Goal: Transaction & Acquisition: Book appointment/travel/reservation

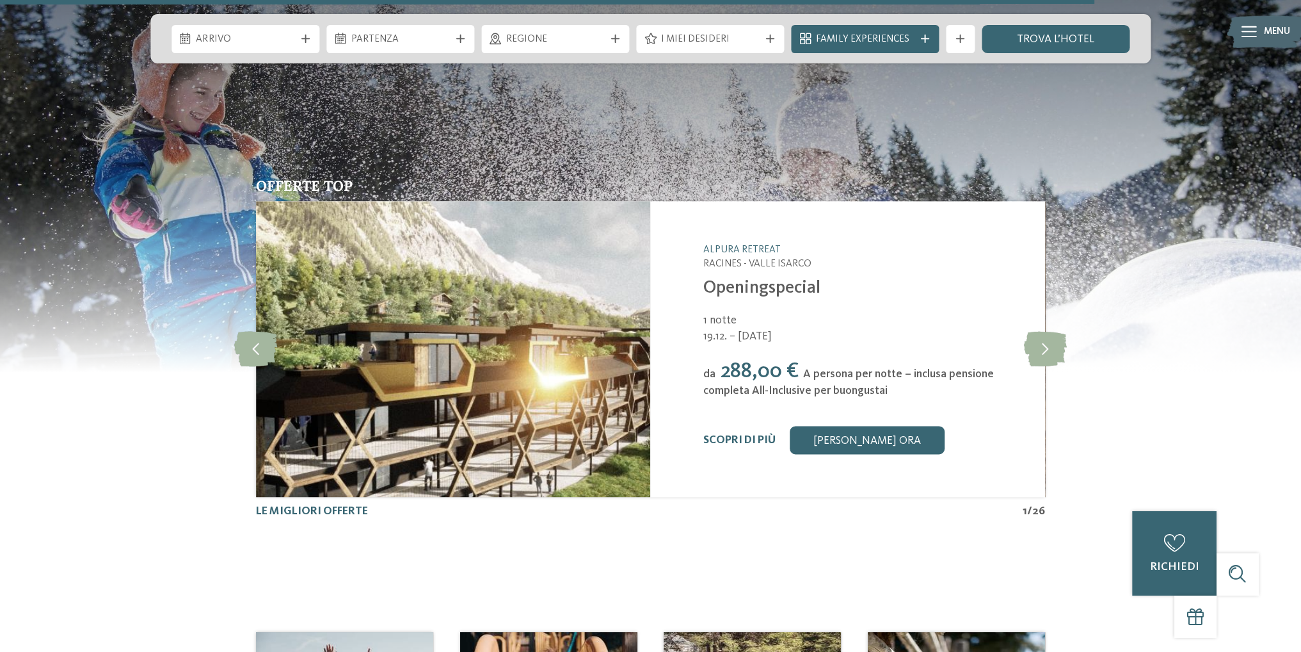
scroll to position [2305, 0]
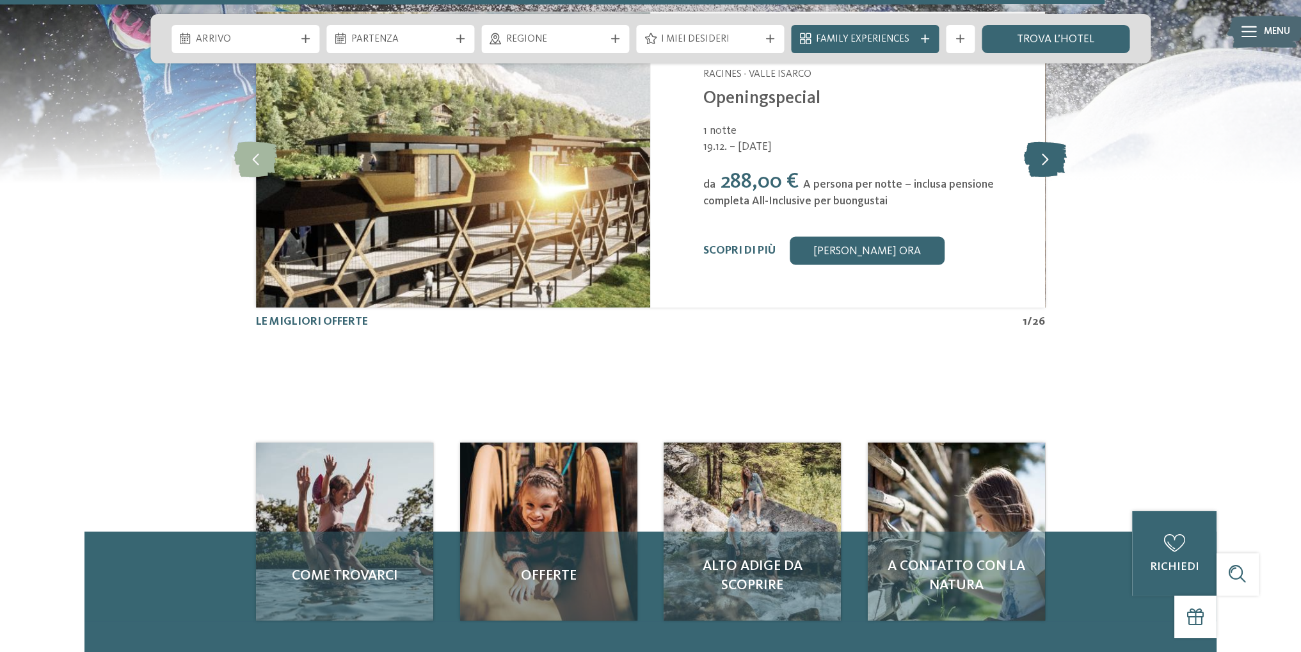
click at [1047, 154] on icon at bounding box center [1045, 158] width 43 height 35
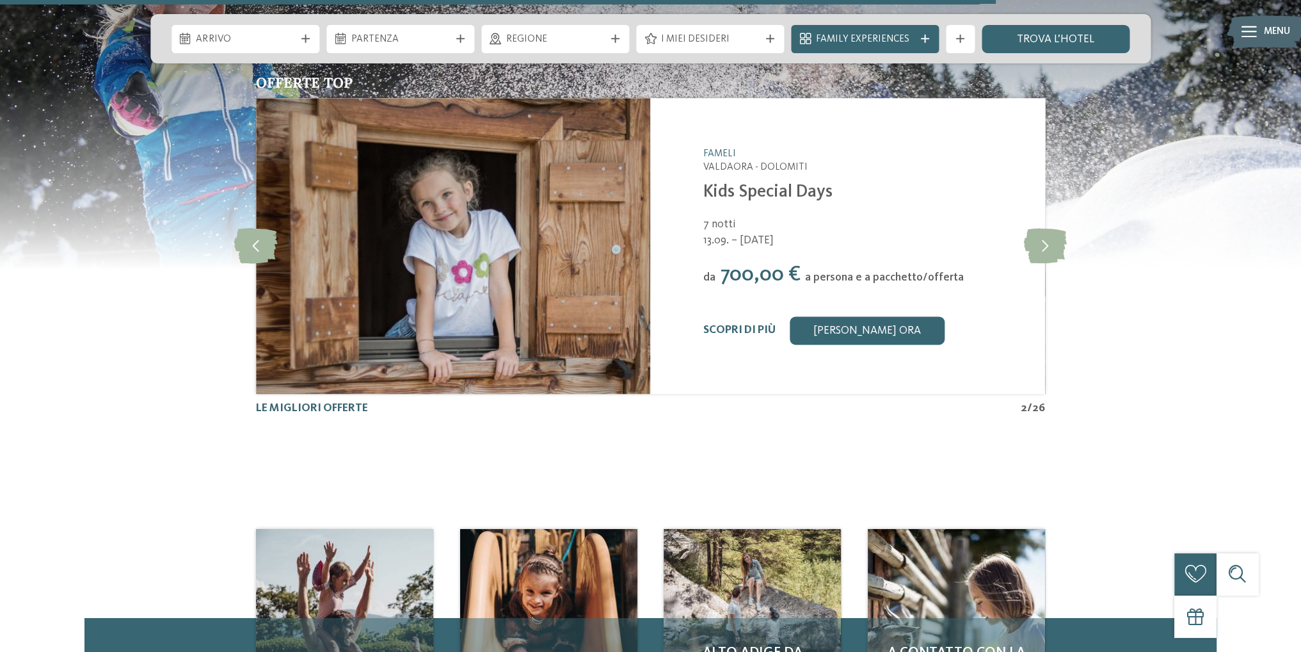
scroll to position [2049, 0]
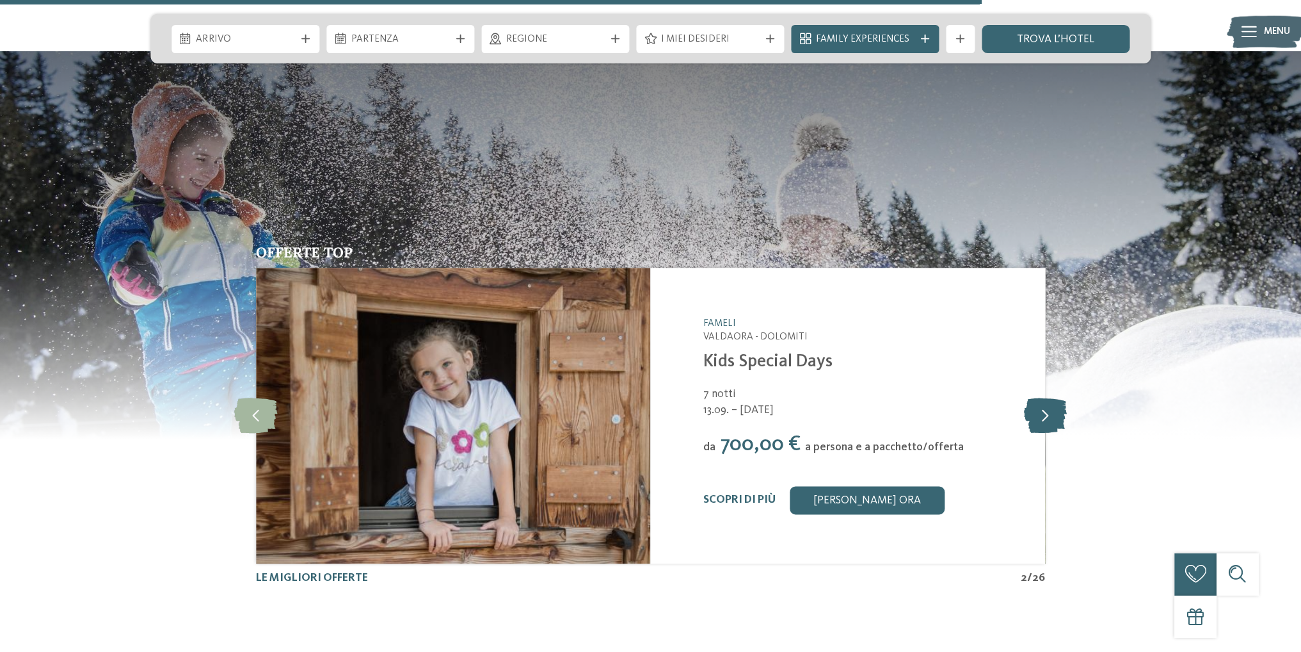
click at [1052, 418] on icon at bounding box center [1045, 415] width 43 height 35
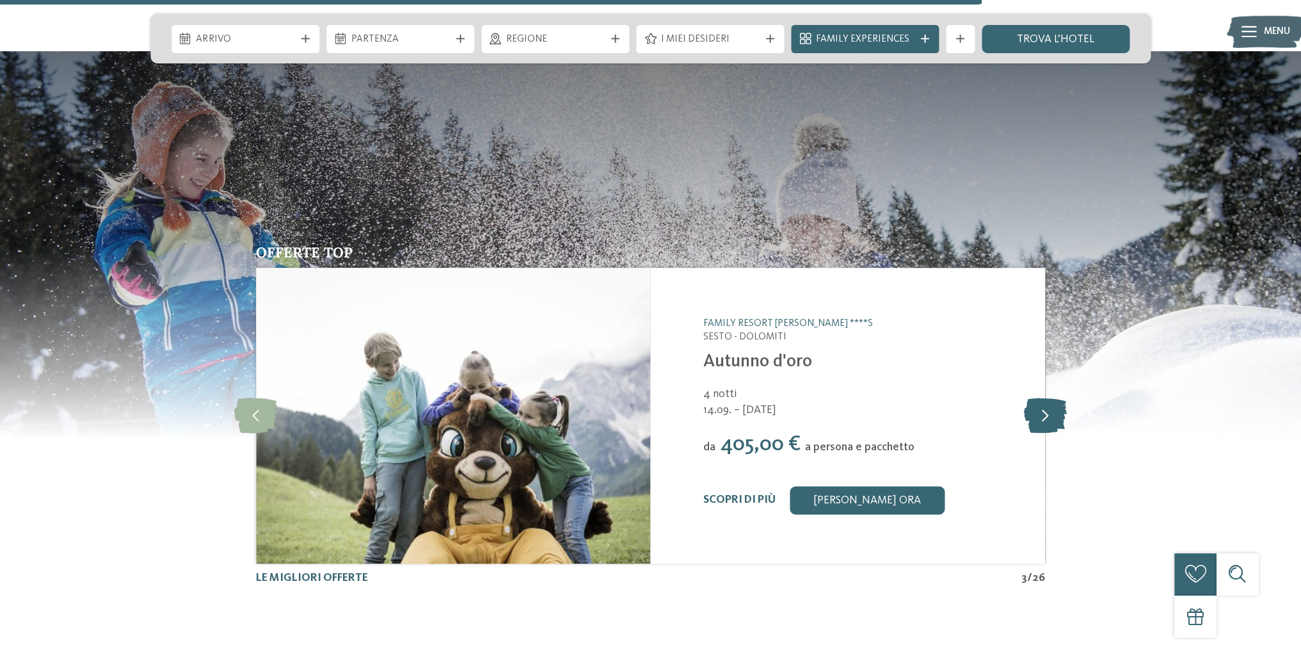
click at [1052, 418] on icon at bounding box center [1045, 415] width 43 height 35
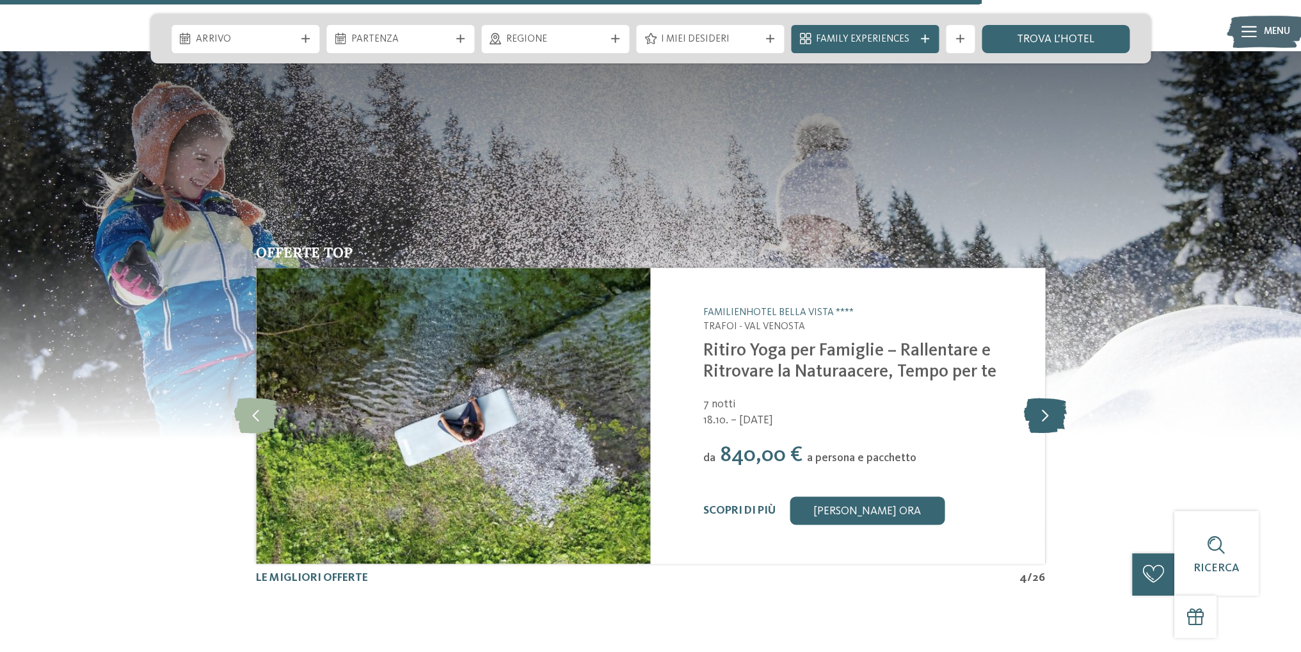
click at [1052, 418] on icon at bounding box center [1045, 415] width 43 height 35
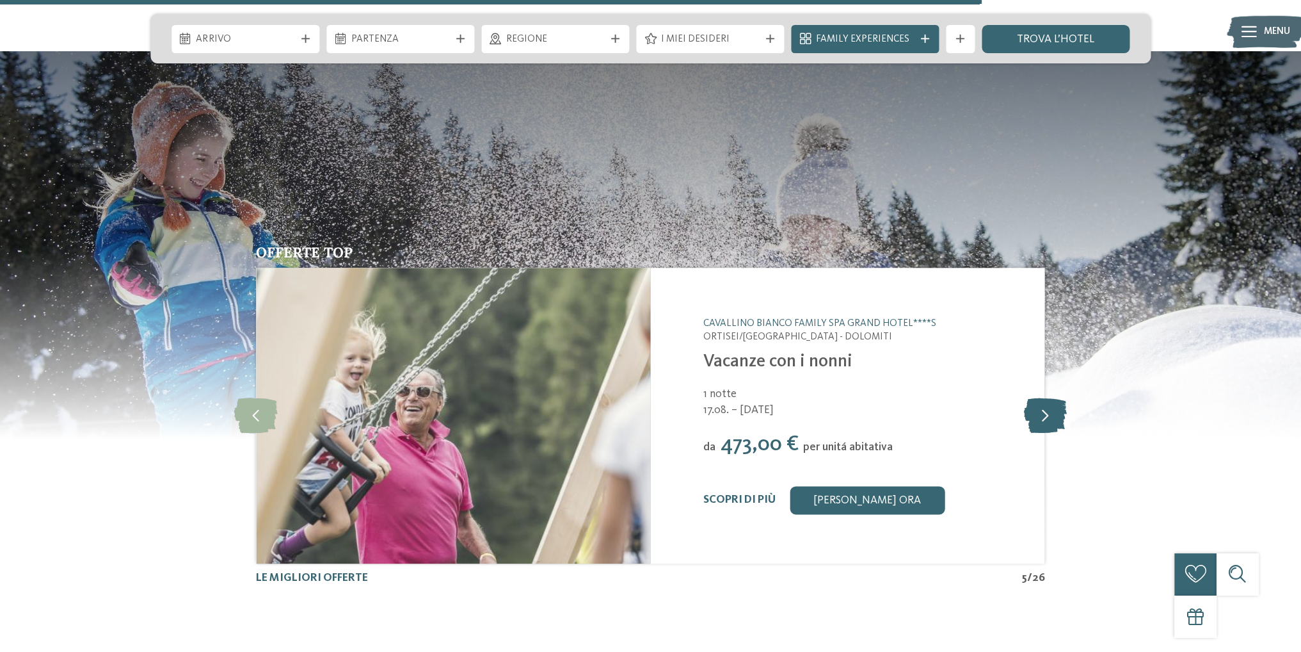
click at [1052, 418] on icon at bounding box center [1045, 415] width 43 height 35
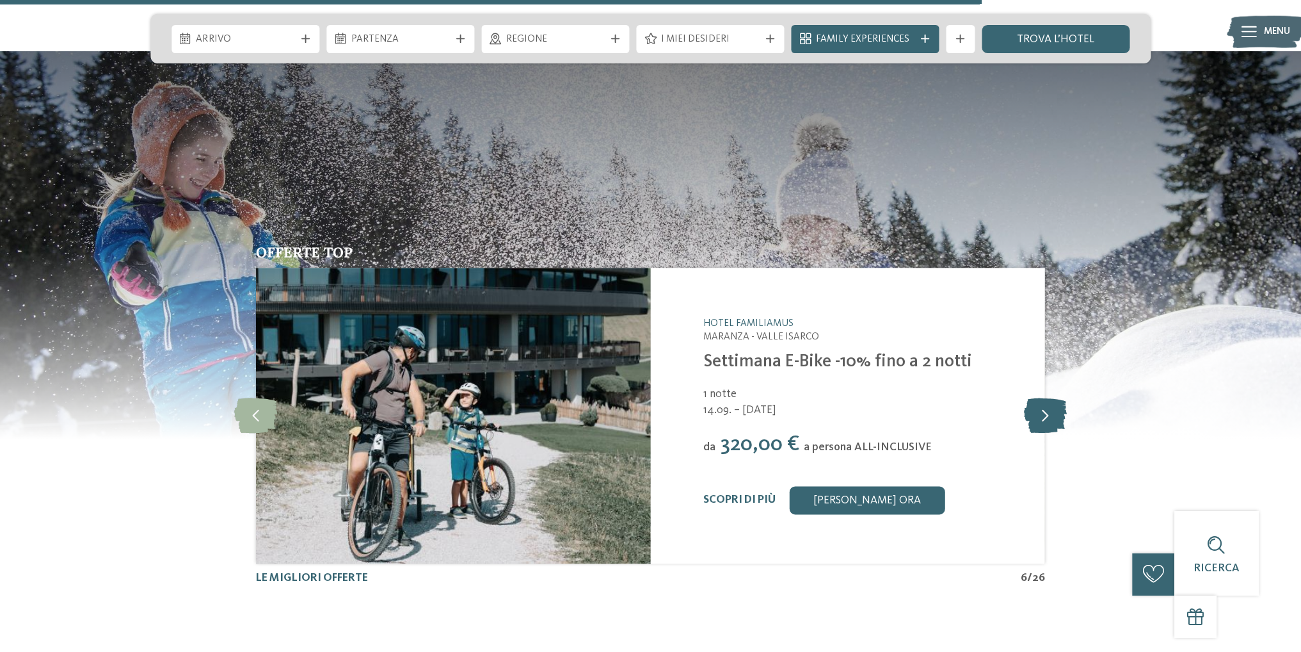
click at [1046, 421] on icon at bounding box center [1045, 415] width 43 height 35
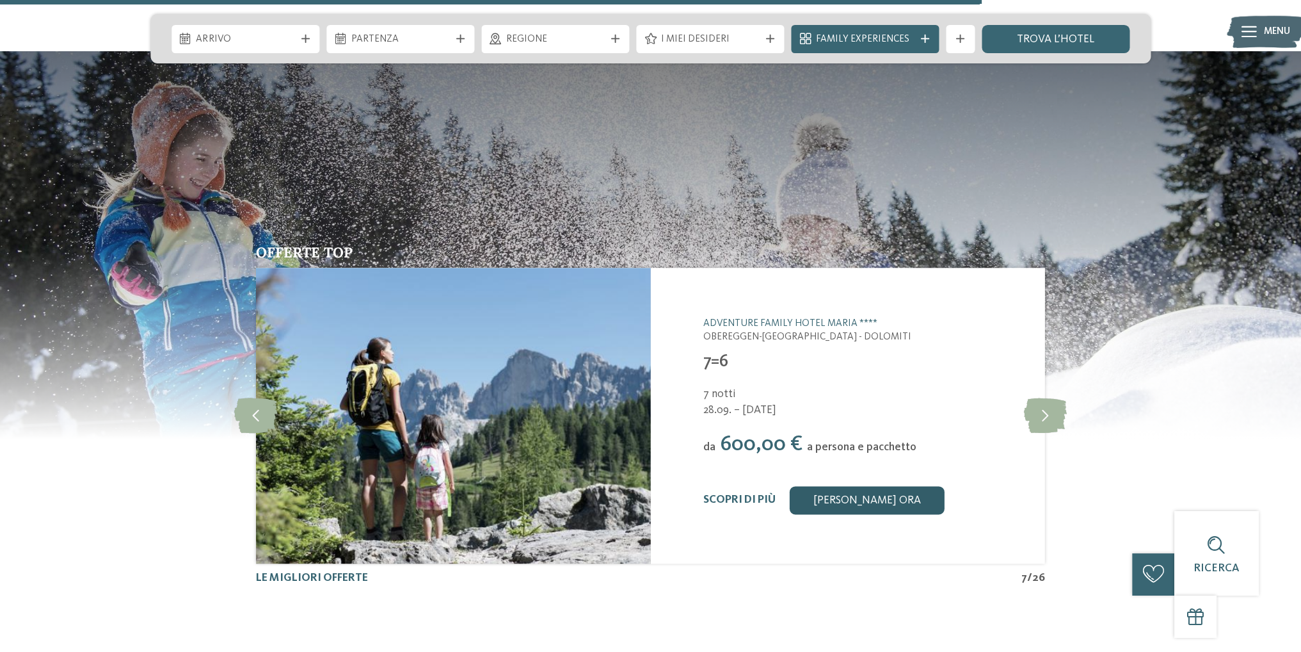
click at [863, 492] on link "[PERSON_NAME] ora" at bounding box center [867, 500] width 155 height 28
click at [1050, 419] on icon at bounding box center [1045, 415] width 43 height 35
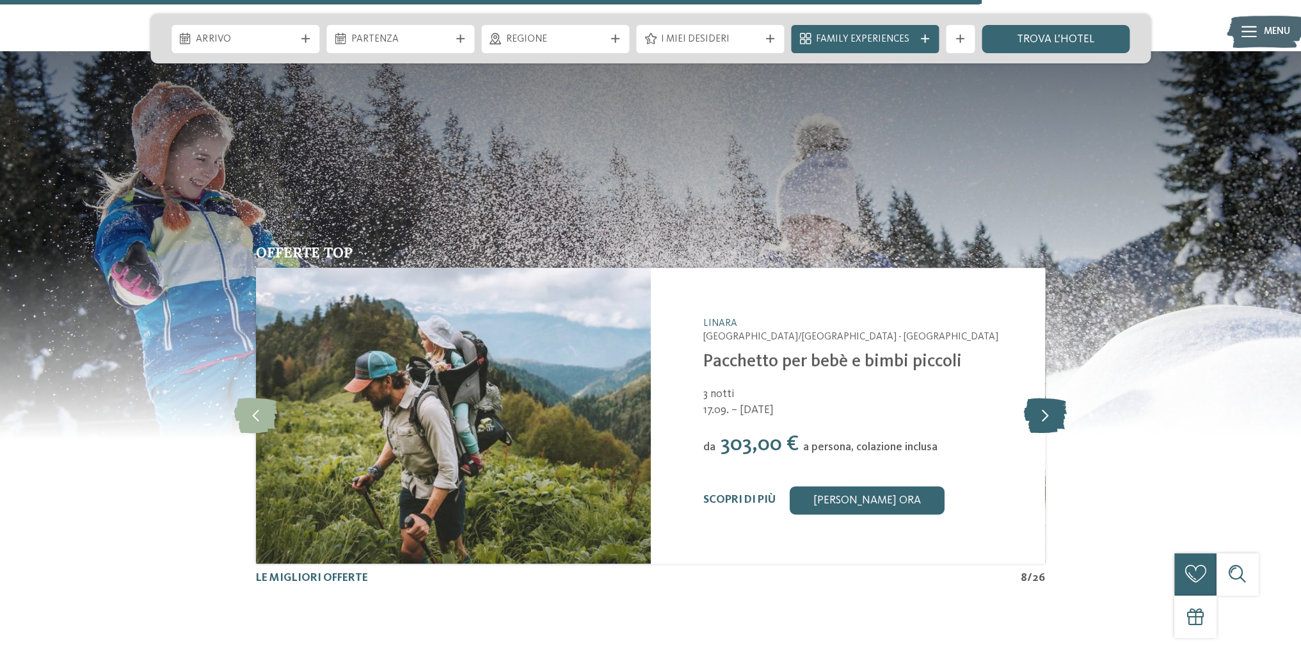
click at [1053, 419] on icon at bounding box center [1045, 415] width 43 height 35
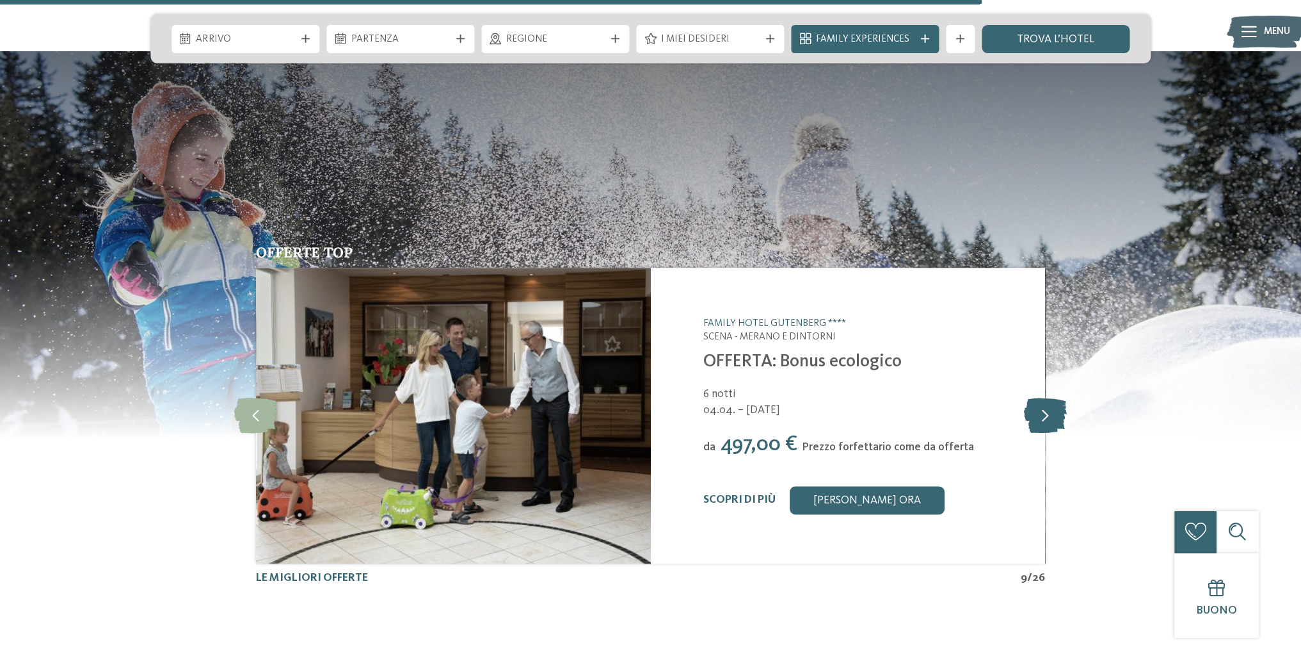
click at [1054, 419] on icon at bounding box center [1045, 415] width 43 height 35
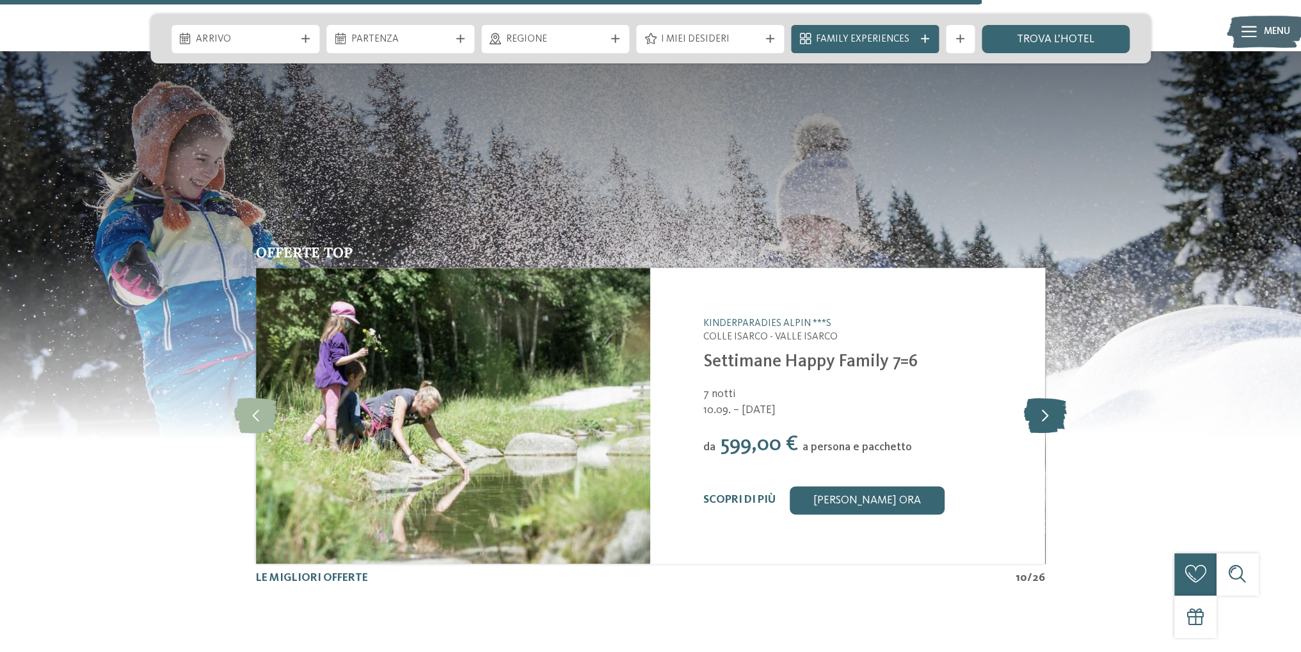
click at [1054, 419] on icon at bounding box center [1045, 415] width 43 height 35
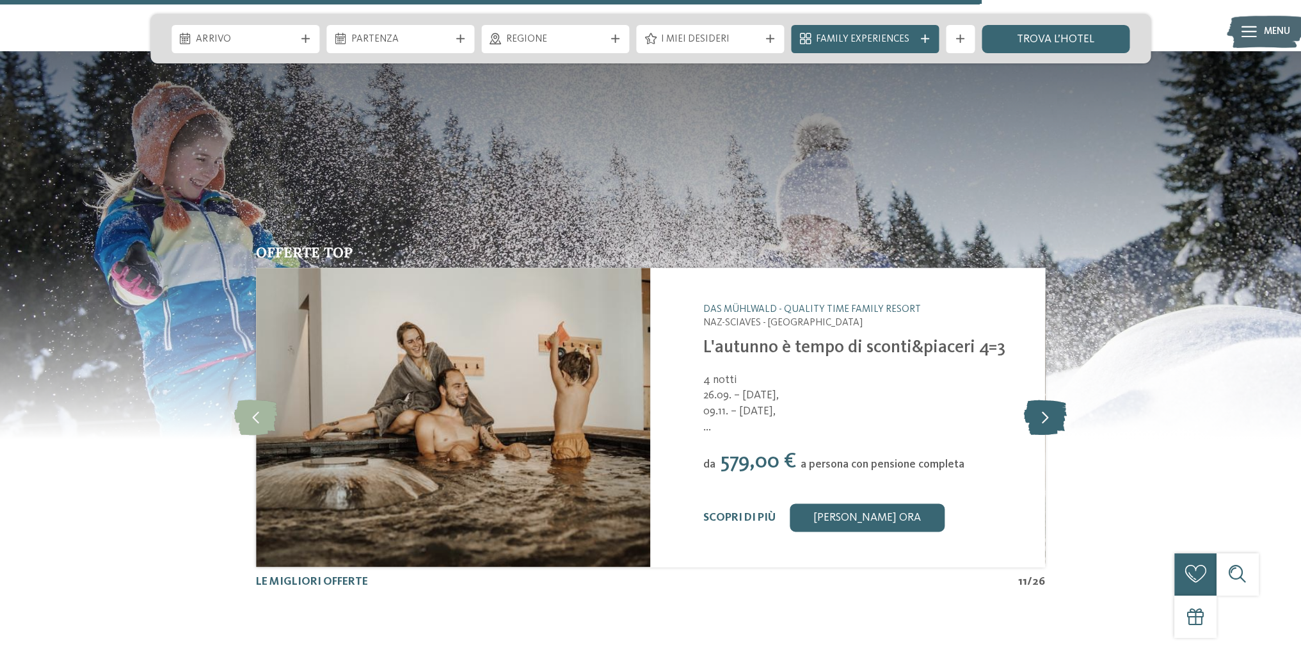
click at [1054, 419] on icon at bounding box center [1045, 416] width 43 height 35
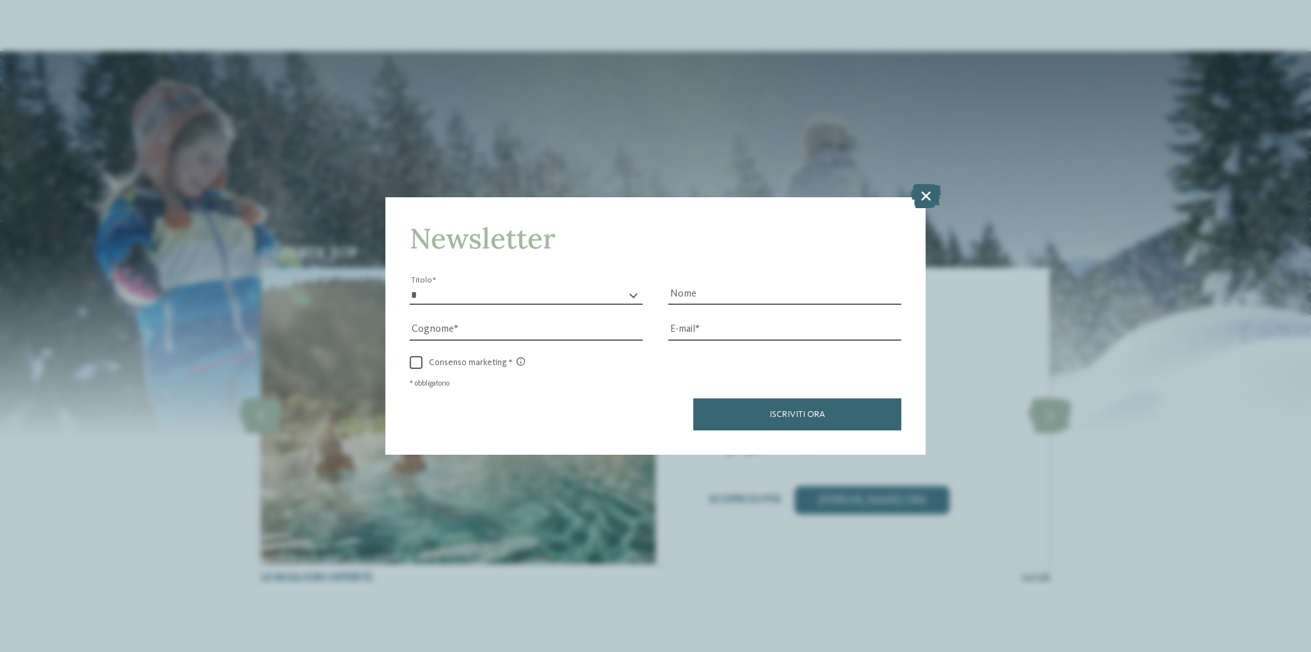
click at [917, 182] on div "Newsletter * ****** ******* ******** ****** Titolo Nome Cognome Fax" at bounding box center [655, 326] width 1311 height 652
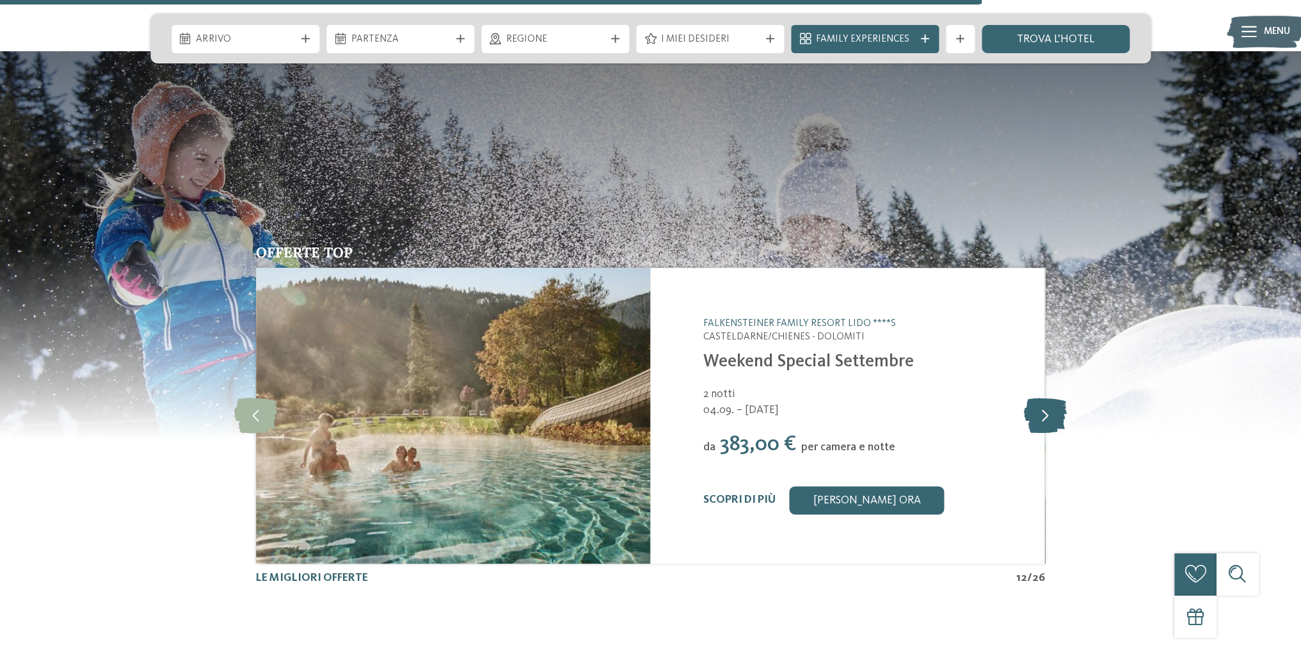
click at [1040, 415] on icon at bounding box center [1045, 415] width 43 height 35
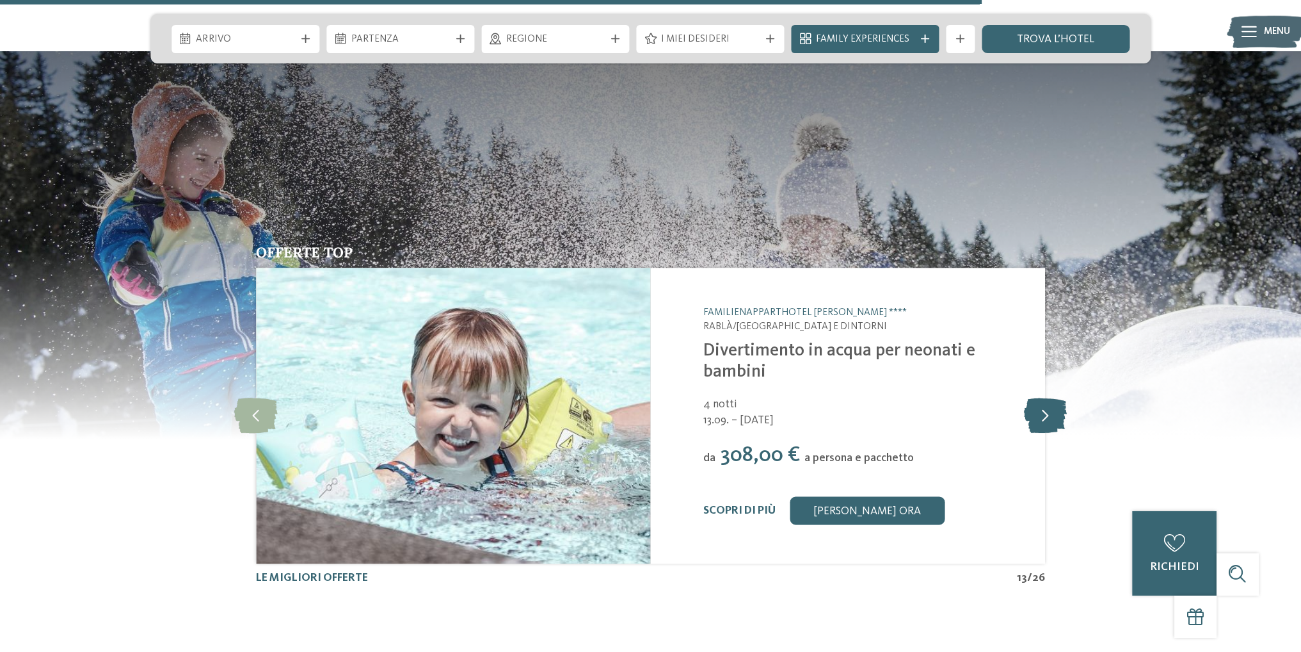
click at [1040, 415] on icon at bounding box center [1045, 415] width 43 height 35
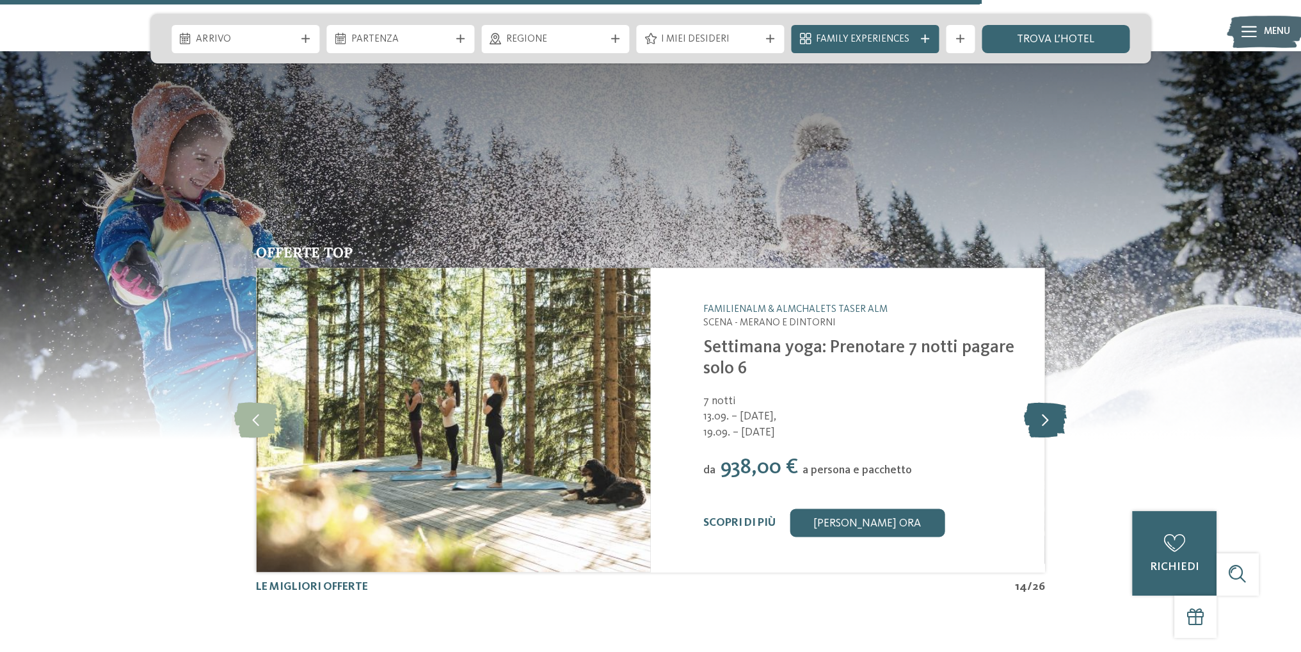
click at [1042, 414] on icon at bounding box center [1045, 419] width 43 height 35
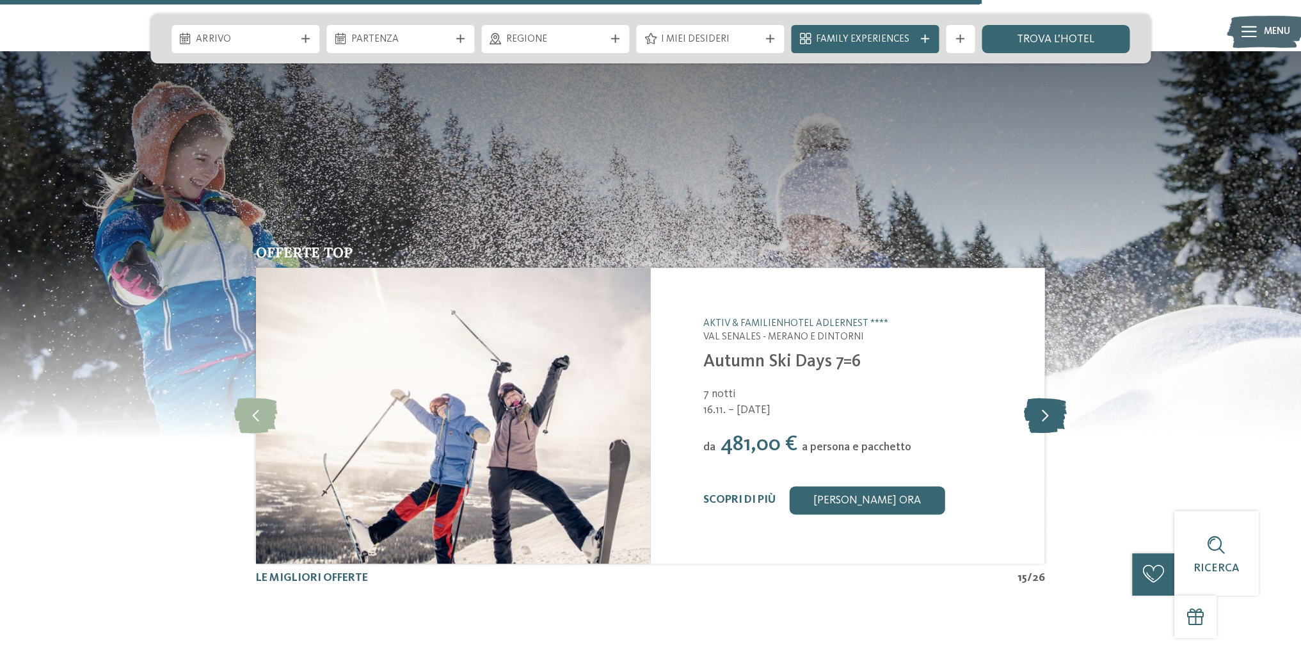
click at [1042, 414] on icon at bounding box center [1045, 415] width 43 height 35
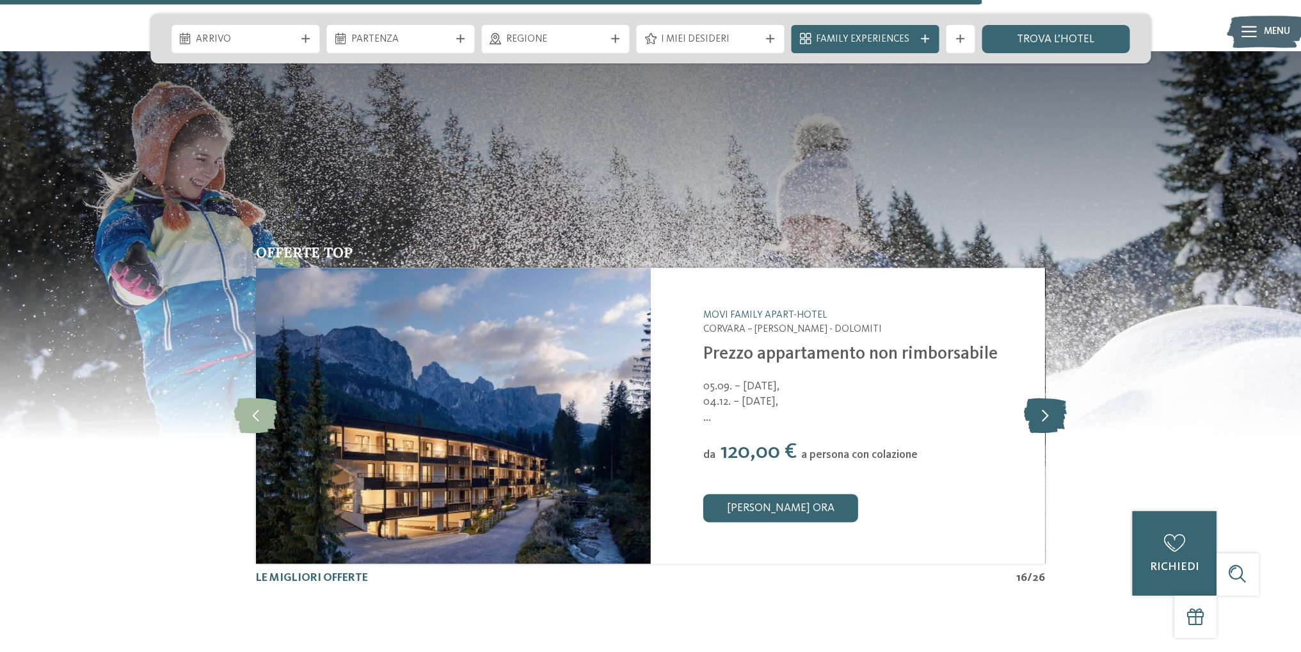
click at [1027, 428] on icon at bounding box center [1045, 415] width 43 height 35
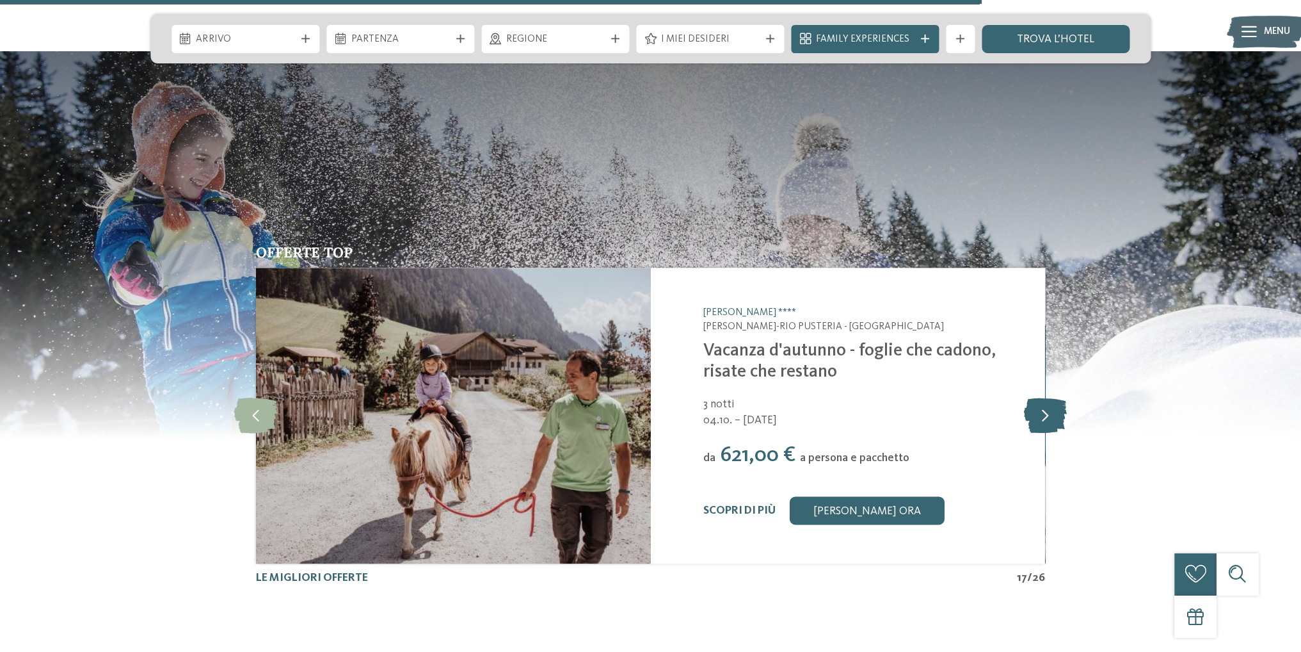
click at [1027, 433] on div at bounding box center [1045, 415] width 39 height 39
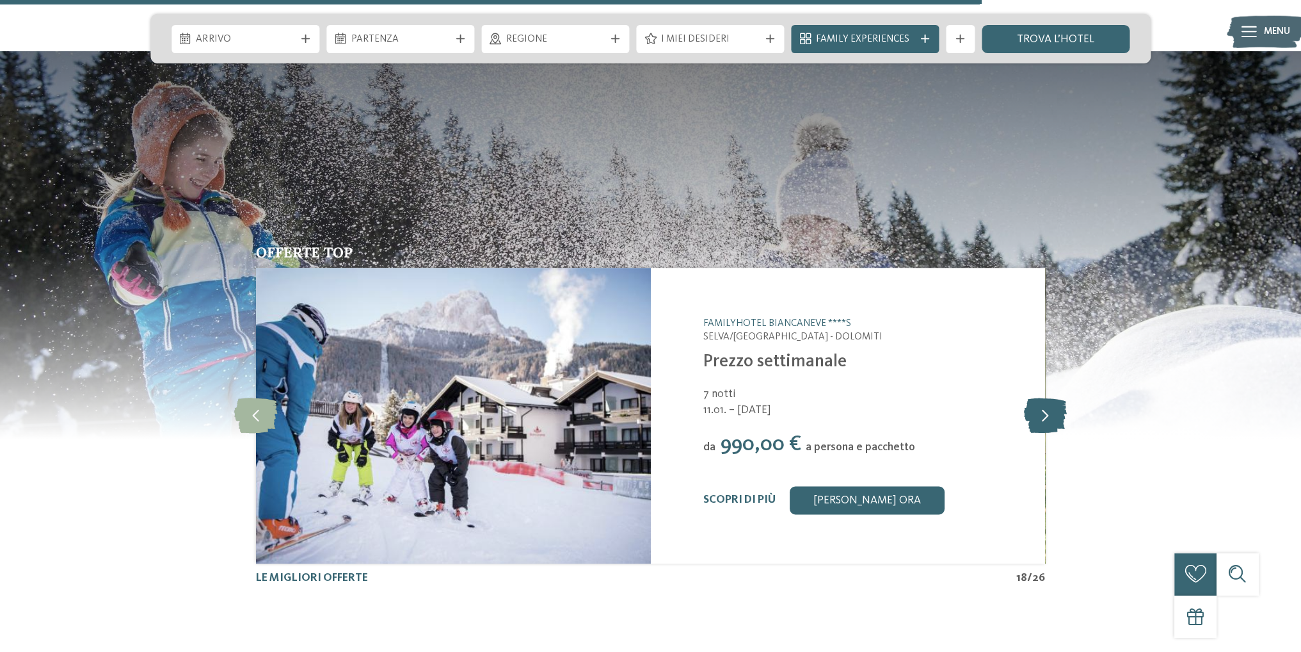
click at [1027, 433] on div at bounding box center [1045, 415] width 39 height 39
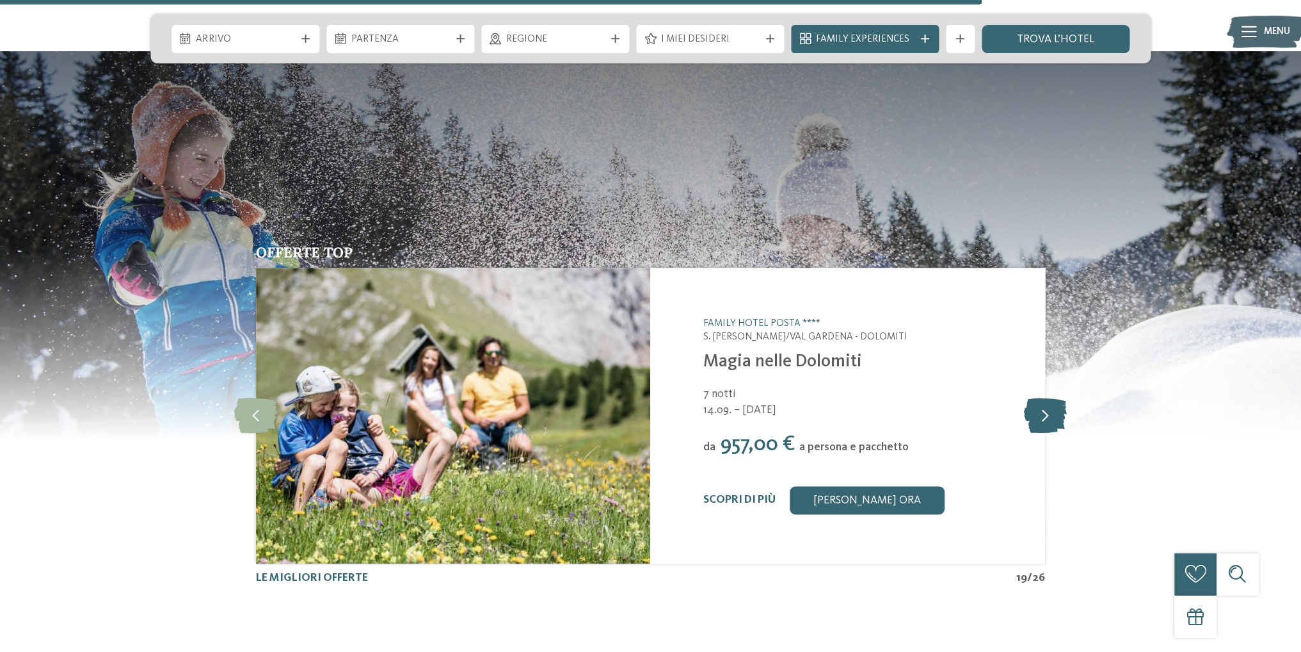
click at [1048, 421] on icon at bounding box center [1045, 415] width 43 height 35
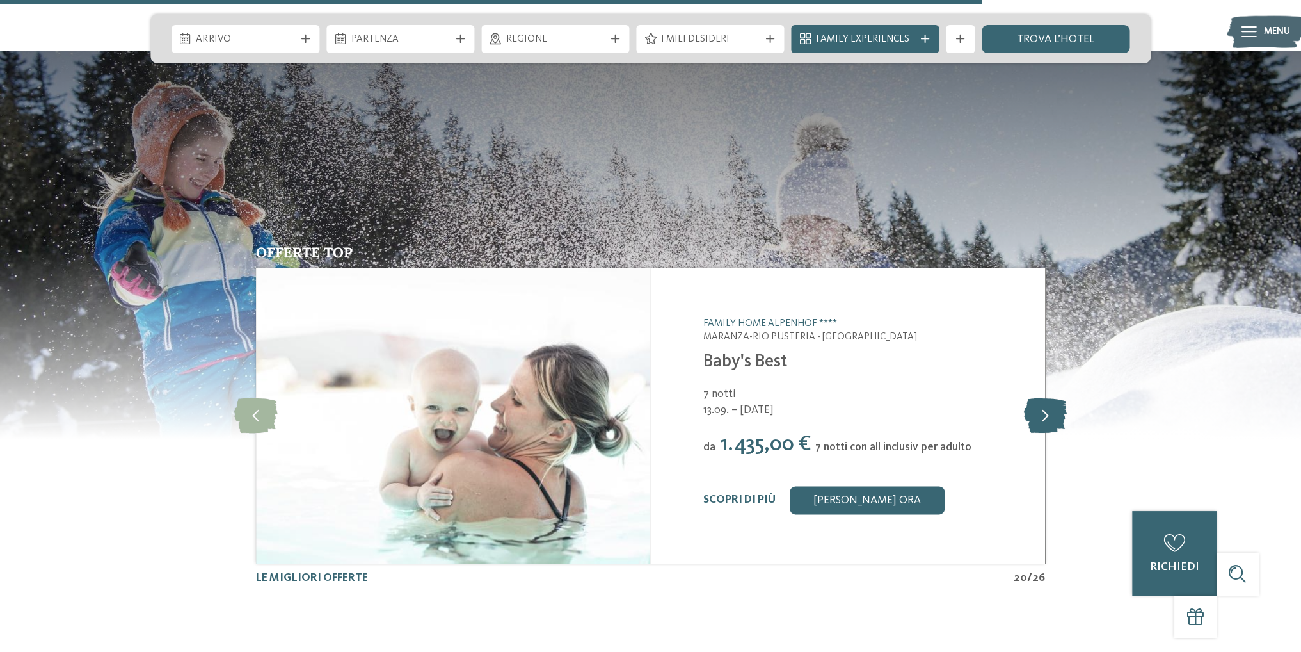
click at [1049, 424] on icon at bounding box center [1045, 415] width 43 height 35
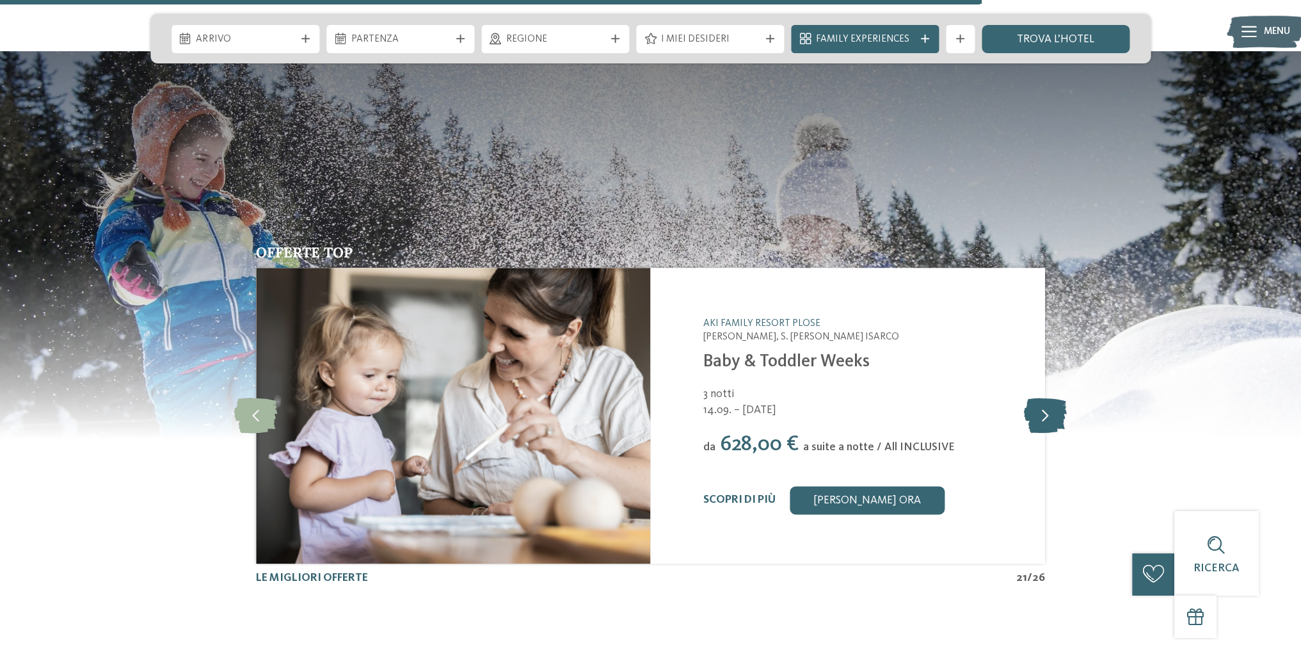
click at [1052, 423] on icon at bounding box center [1045, 415] width 43 height 35
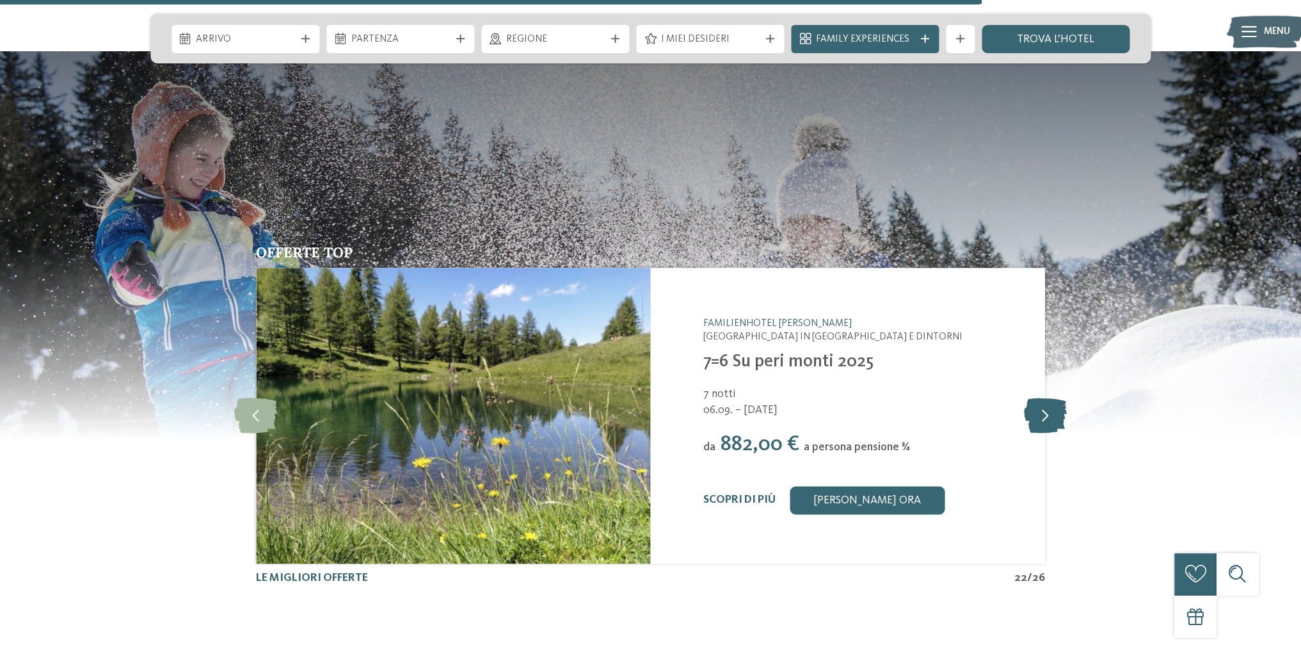
click at [1052, 423] on icon at bounding box center [1045, 415] width 43 height 35
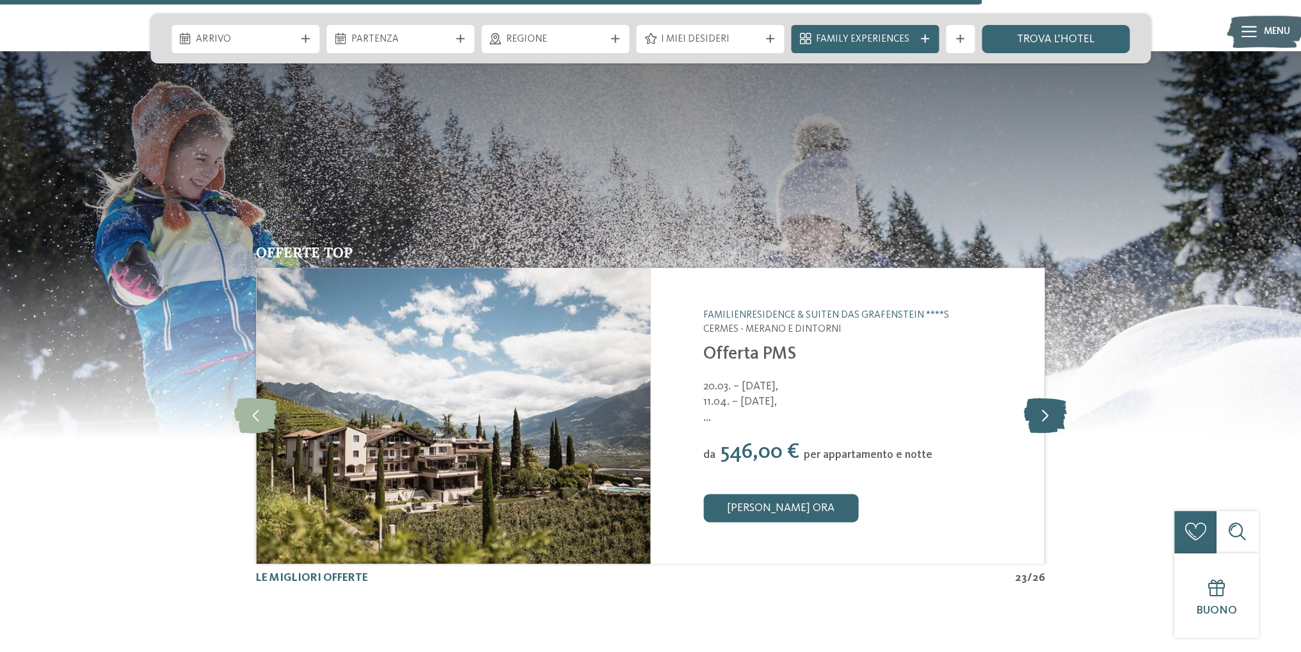
click at [1052, 423] on icon at bounding box center [1045, 415] width 43 height 35
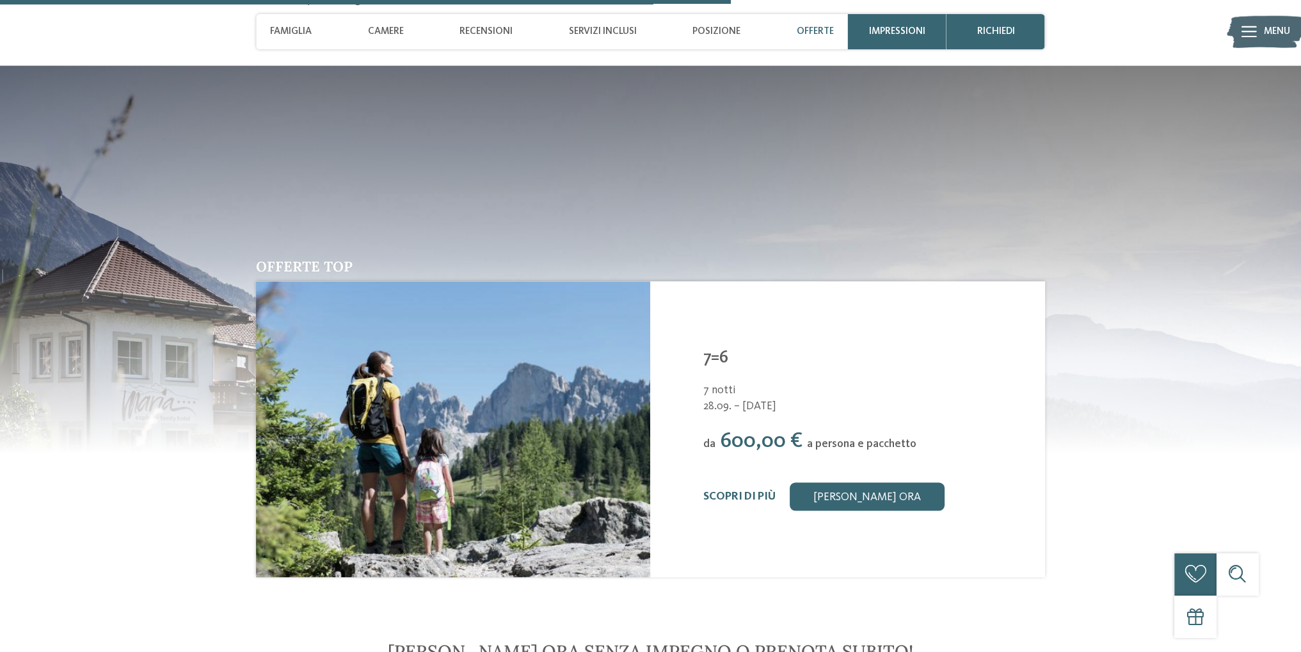
scroll to position [2437, 0]
